Goal: Ask a question

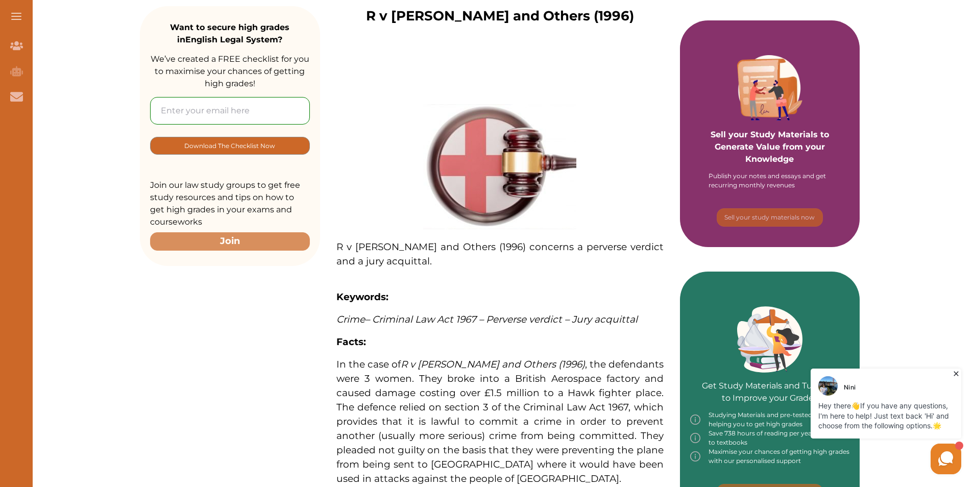
scroll to position [102, 0]
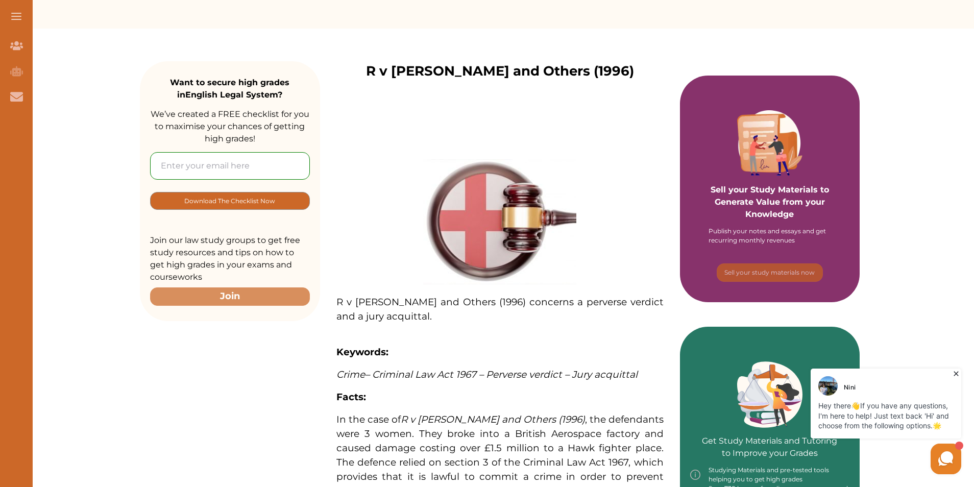
drag, startPoint x: 875, startPoint y: 392, endPoint x: 831, endPoint y: 643, distance: 255.0
click at [876, 391] on div "Nini" at bounding box center [887, 385] width 138 height 19
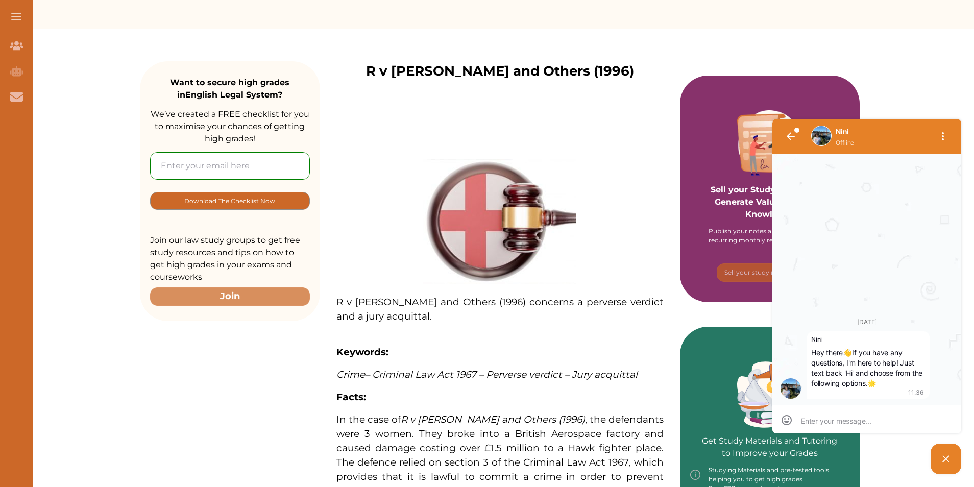
scroll to position [1, 0]
type textarea "i"
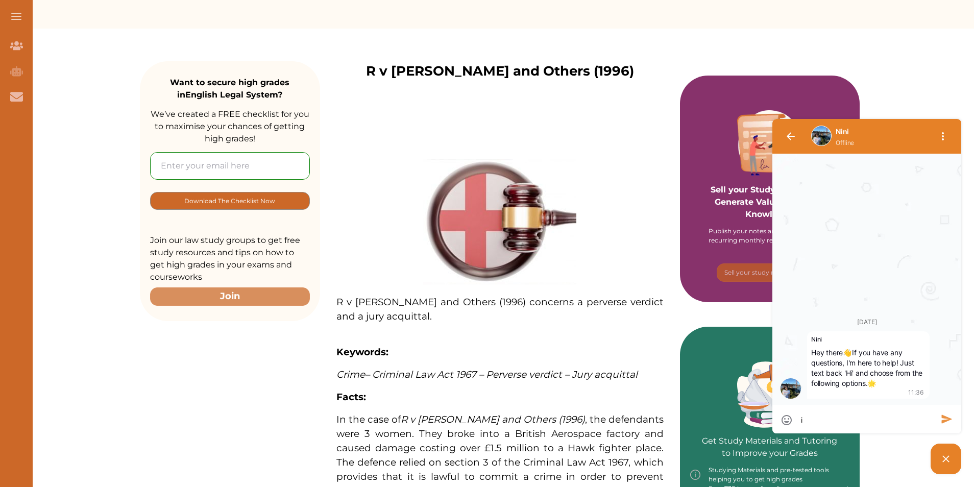
type textarea "i"
type textarea "i g"
type textarea "i go"
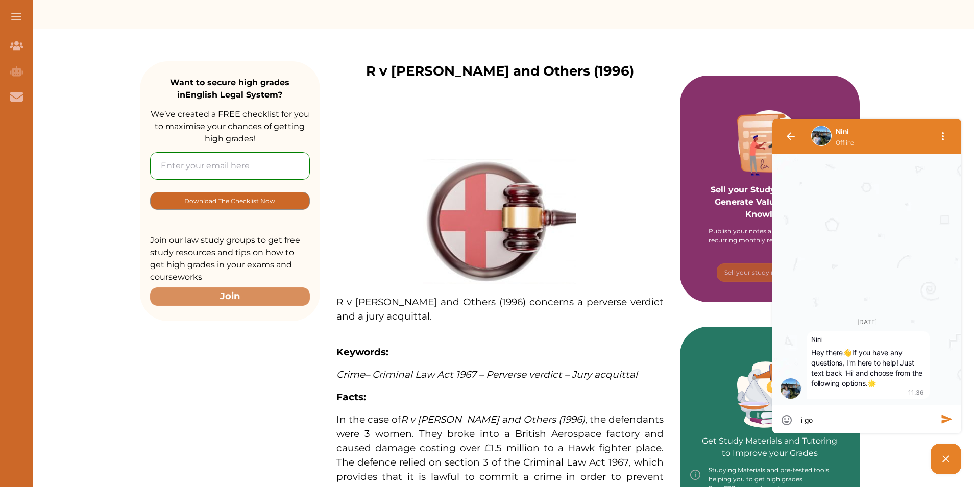
type textarea "i got"
type textarea "i got a"
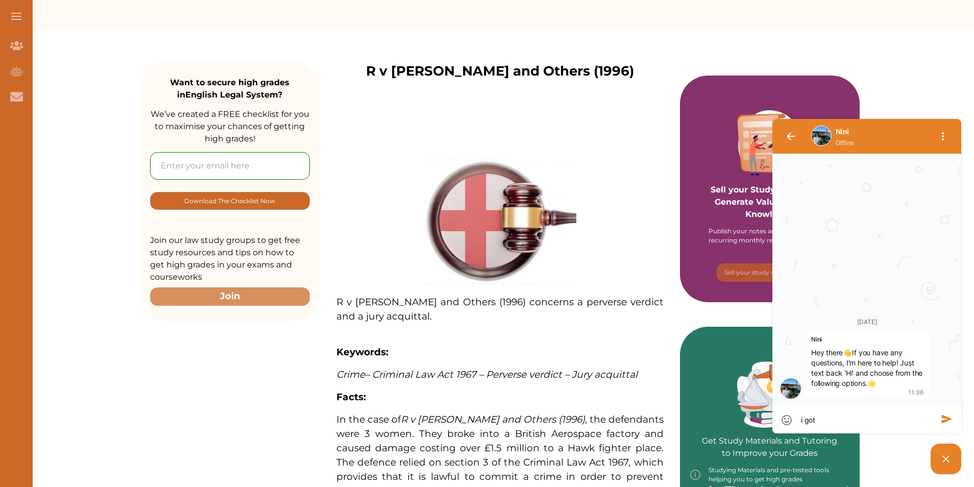
type textarea "i got a"
type textarea "i got a c"
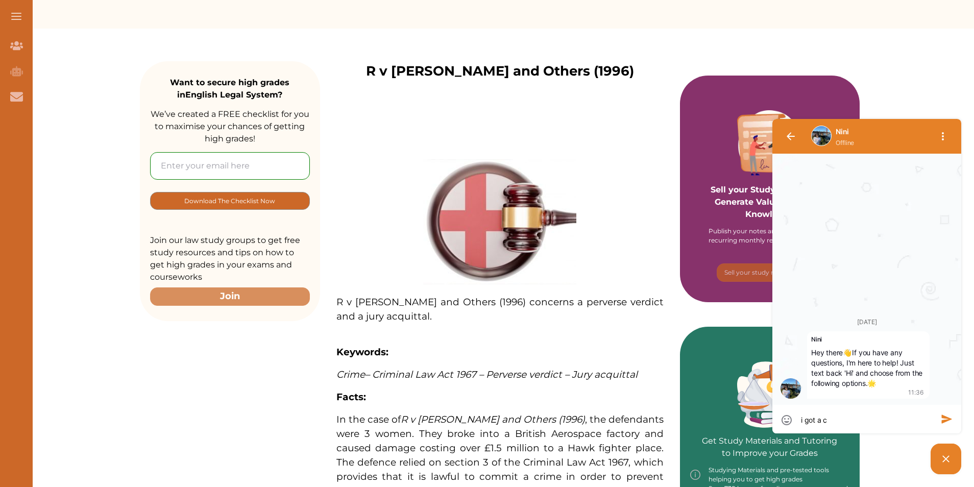
type textarea "i got a cr"
type textarea "i got a cru"
type textarea "i got a crus"
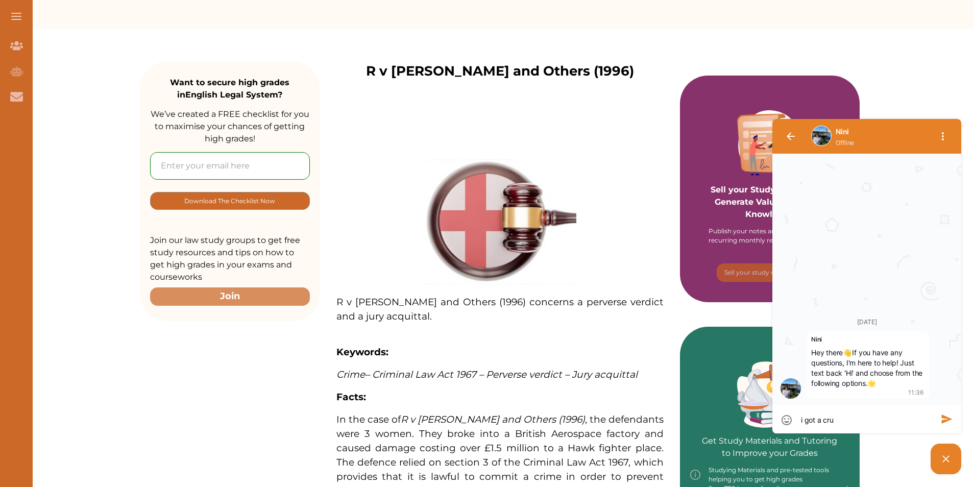
type textarea "i got a crus"
type textarea "i got a crush"
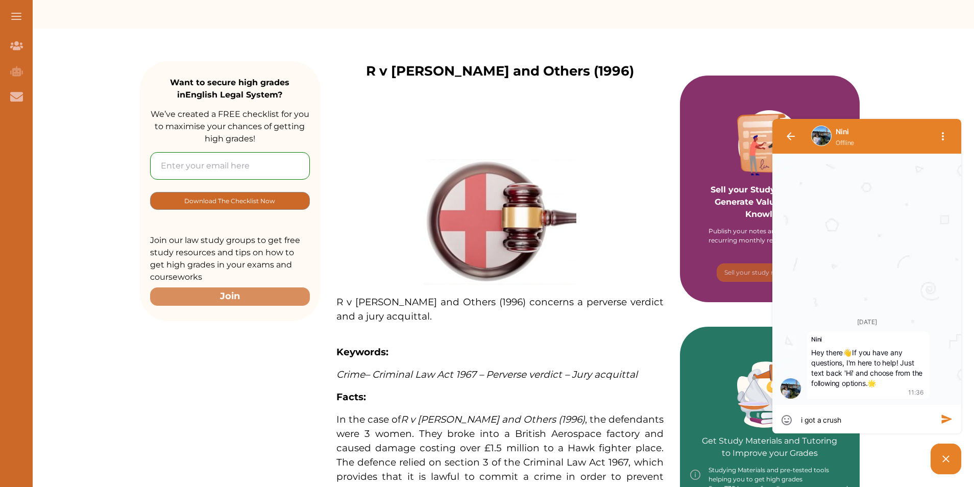
type textarea "i got a crush o"
type textarea "i got a crush on"
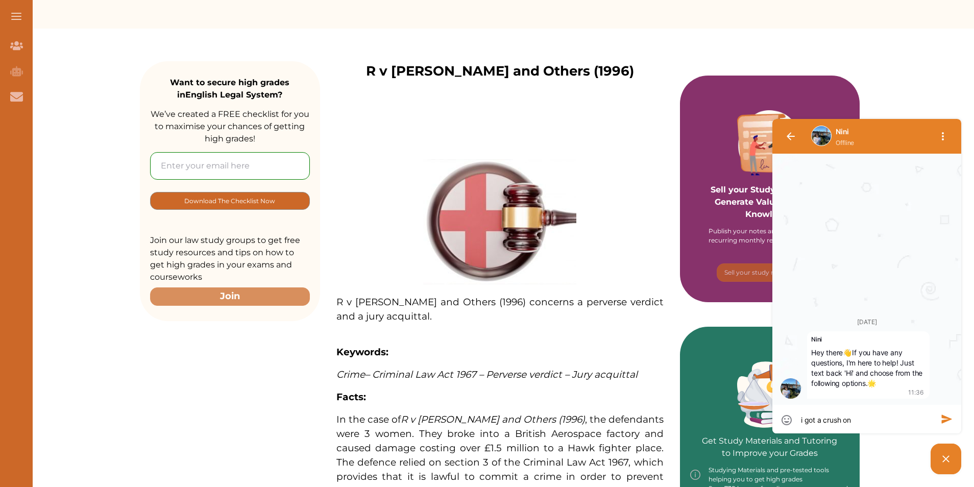
type textarea "i got a crush on"
type textarea "i got a crush on u"
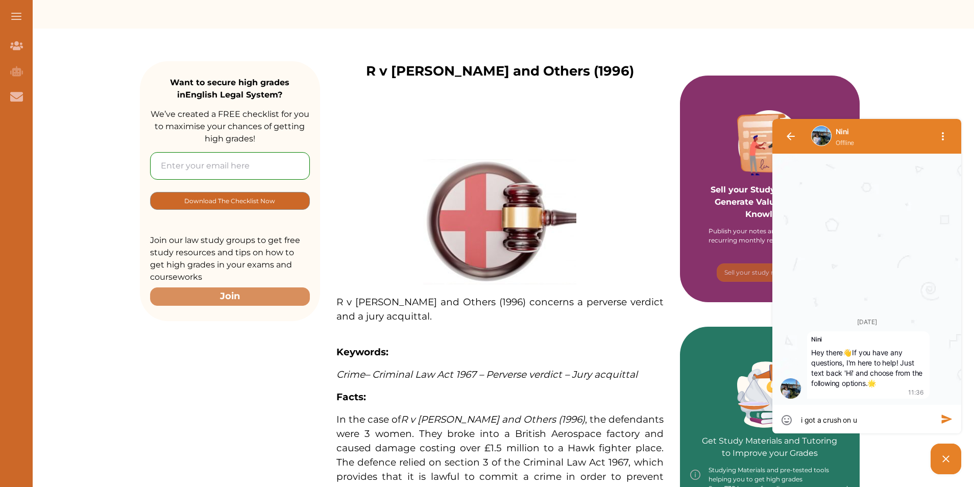
type textarea "i got a crush on u"
drag, startPoint x: 812, startPoint y: 113, endPoint x: 784, endPoint y: 70, distance: 51.0
drag, startPoint x: 784, startPoint y: 70, endPoint x: 677, endPoint y: 39, distance: 112.3
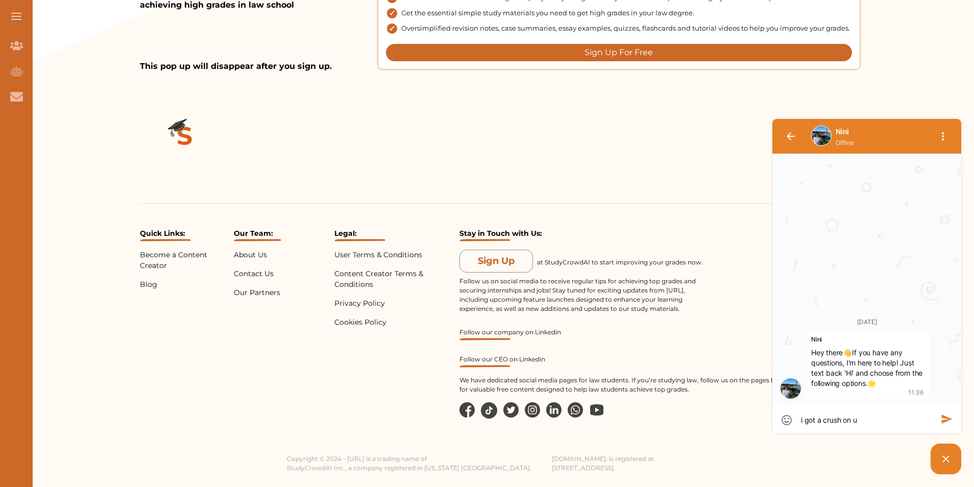
click at [954, 426] on div "i got a crush on u i got a crush on u" at bounding box center [867, 419] width 189 height 29
click at [948, 418] on icon "button" at bounding box center [947, 419] width 10 height 8
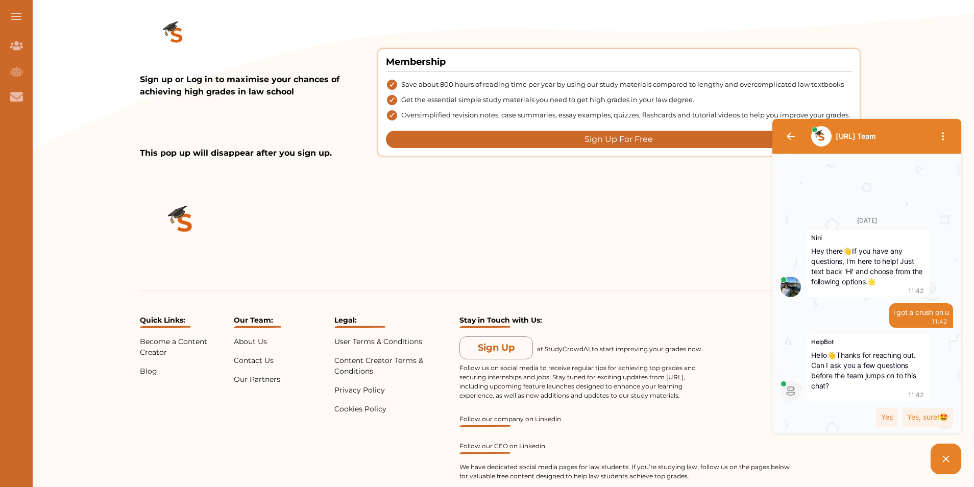
scroll to position [935, 0]
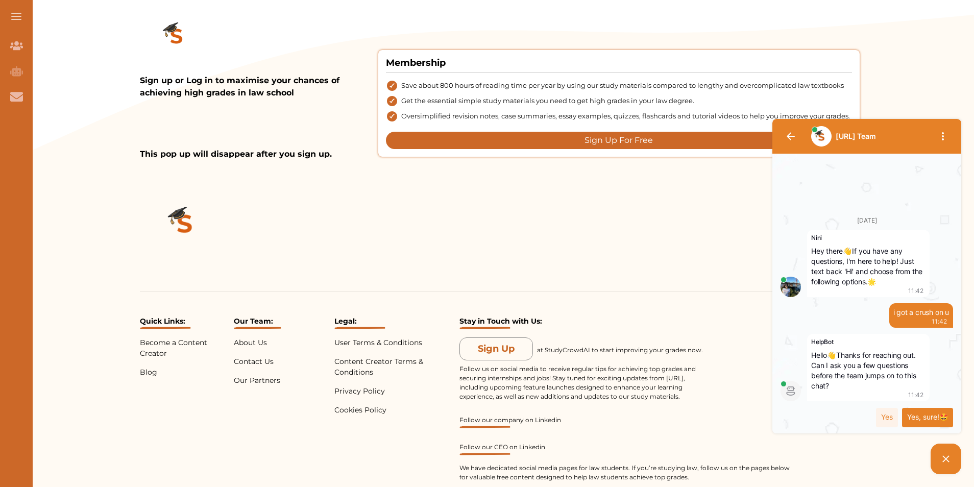
click at [913, 411] on div "Yes, sure!🤩" at bounding box center [927, 417] width 51 height 19
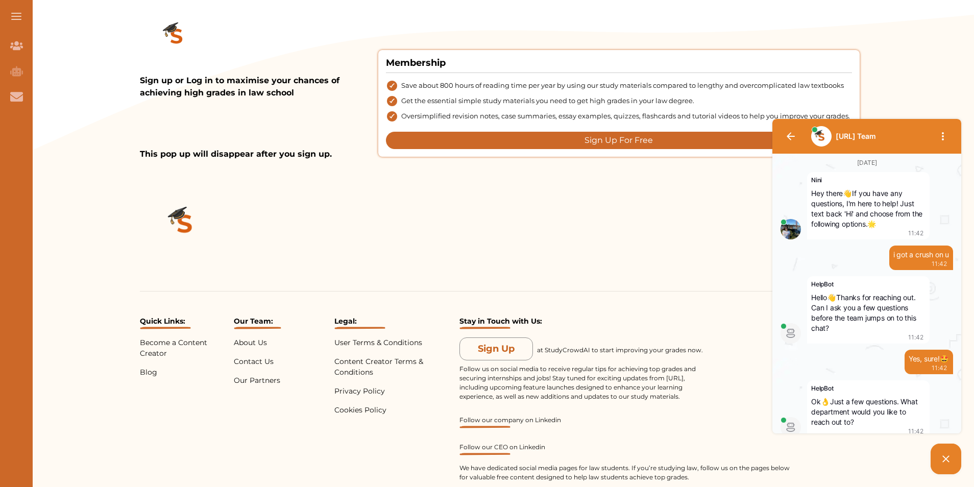
scroll to position [31, 0]
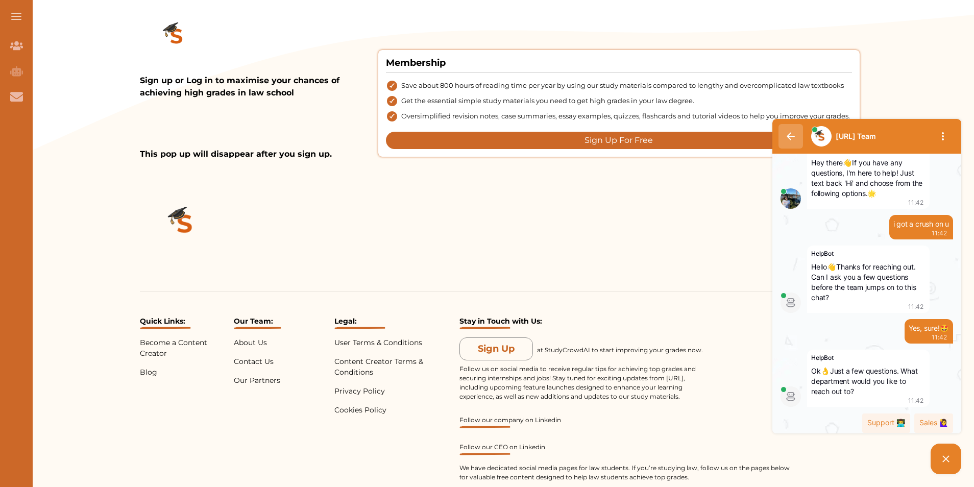
drag, startPoint x: 908, startPoint y: 446, endPoint x: 794, endPoint y: 130, distance: 336.1
click at [794, 130] on button "button" at bounding box center [791, 136] width 25 height 25
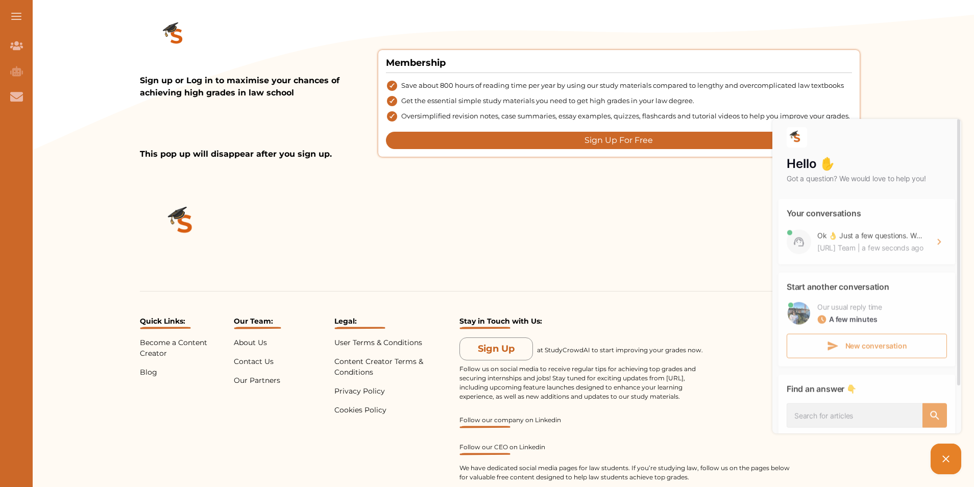
drag, startPoint x: 763, startPoint y: 204, endPoint x: 725, endPoint y: 197, distance: 39.5
click at [756, 206] on div "Quick Links: Become a Content Creator Blog Our Team: About Us Contact Us Our Pa…" at bounding box center [500, 360] width 949 height 400
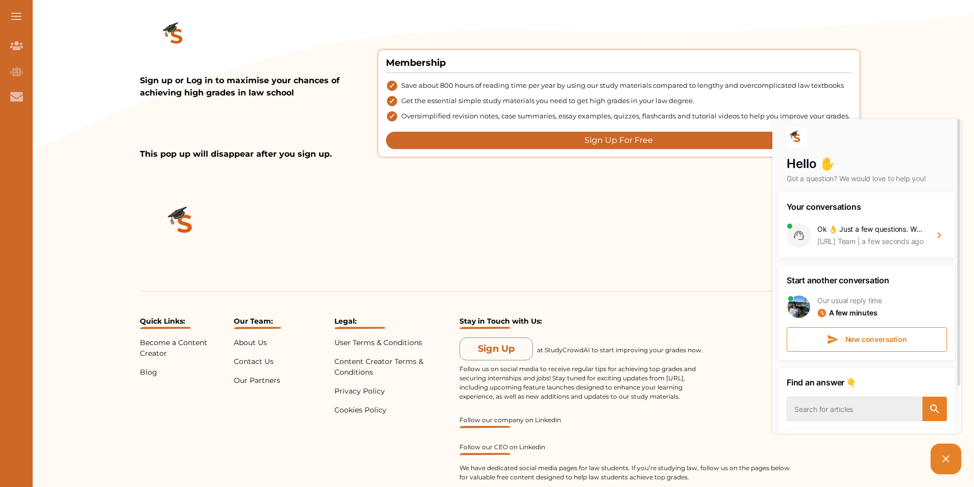
click at [705, 187] on div "Quick Links: Become a Content Creator Blog Our Team: About Us Contact Us Our Pa…" at bounding box center [500, 360] width 949 height 400
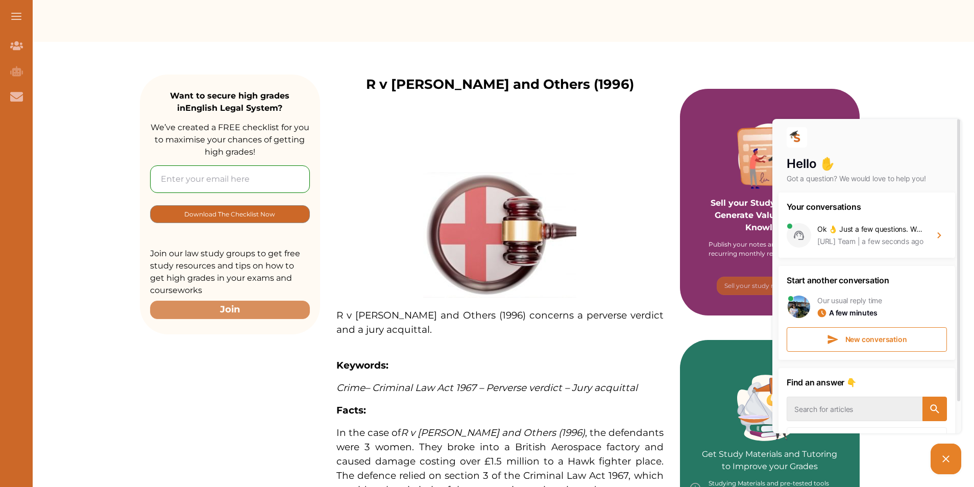
scroll to position [67, 0]
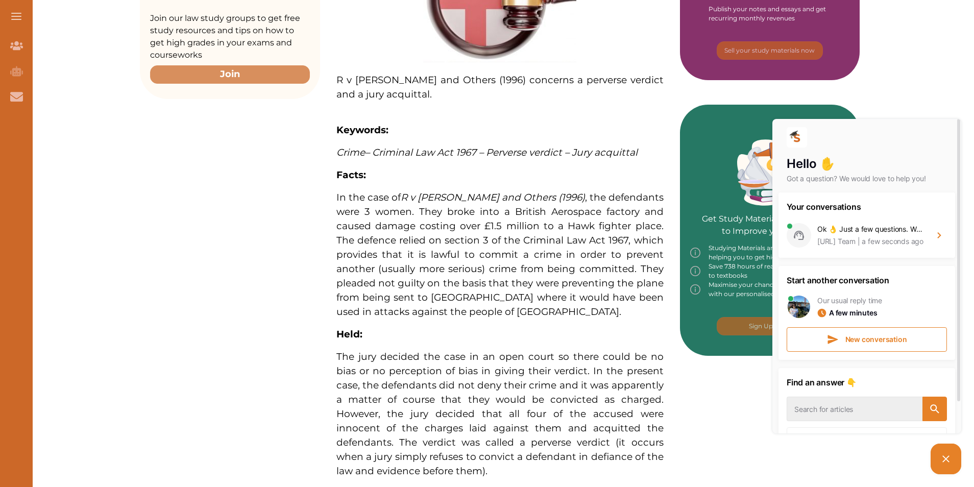
scroll to position [323, 0]
